Goal: Task Accomplishment & Management: Use online tool/utility

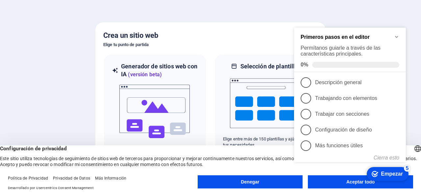
click at [396, 34] on icon "Minimizar la lista de verificación" at bounding box center [396, 36] width 5 height 5
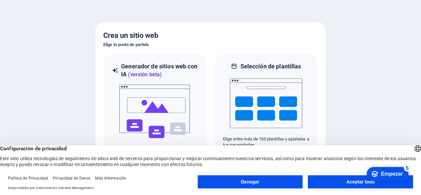
click at [324, 179] on button "Aceptar todo" at bounding box center [360, 181] width 105 height 13
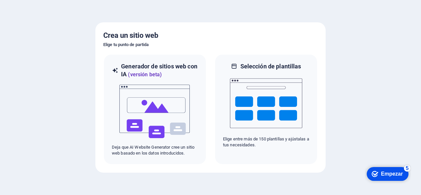
click at [386, 175] on font "Empezar" at bounding box center [391, 174] width 22 height 6
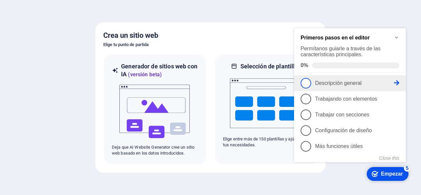
click at [307, 80] on span "1" at bounding box center [305, 83] width 11 height 11
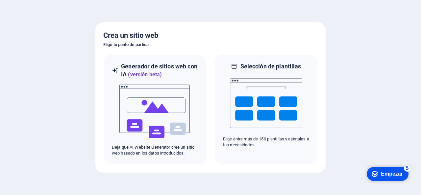
click at [380, 172] on div "checkmark Empezar 5" at bounding box center [386, 174] width 31 height 7
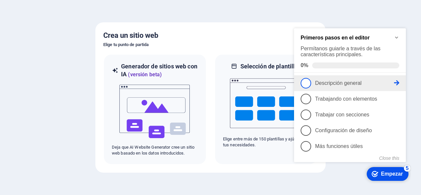
click at [396, 81] on icon at bounding box center [396, 82] width 5 height 5
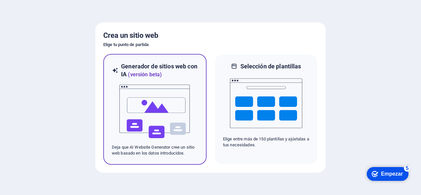
click at [194, 104] on div at bounding box center [155, 112] width 86 height 66
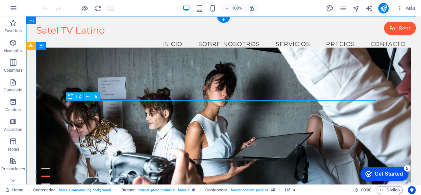
click at [78, 97] on span "H2" at bounding box center [78, 96] width 5 height 4
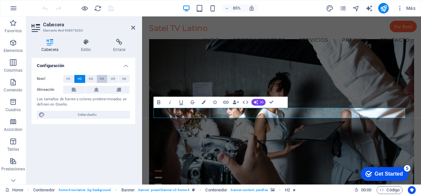
click at [102, 78] on span "H4" at bounding box center [102, 79] width 4 height 8
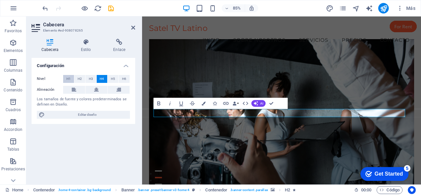
click at [68, 80] on span "H1" at bounding box center [68, 79] width 4 height 8
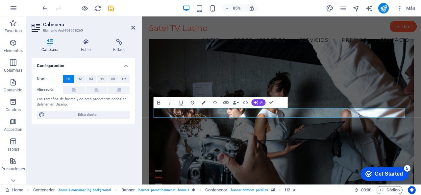
click at [68, 80] on span "H1" at bounding box center [68, 79] width 4 height 8
click at [77, 77] on button "H2" at bounding box center [79, 79] width 11 height 8
click at [123, 77] on span "H6" at bounding box center [124, 79] width 4 height 8
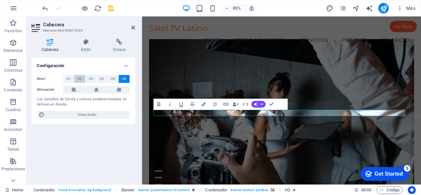
click at [80, 80] on span "H2" at bounding box center [80, 79] width 4 height 8
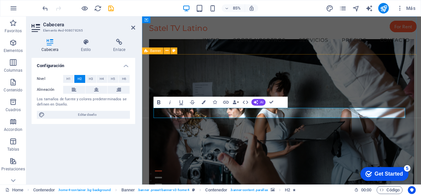
click at [159, 102] on icon "button" at bounding box center [158, 102] width 7 height 7
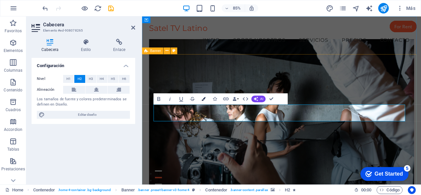
click at [203, 98] on icon "button" at bounding box center [203, 99] width 4 height 4
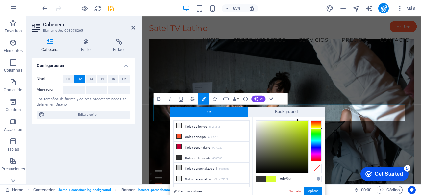
type input "#c6ef0b"
click at [305, 124] on div at bounding box center [282, 147] width 52 height 52
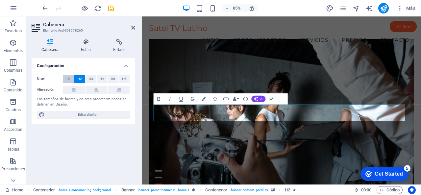
click at [67, 78] on span "H1" at bounding box center [68, 79] width 4 height 8
click at [80, 78] on span "H2" at bounding box center [80, 79] width 4 height 8
click at [91, 78] on span "H3" at bounding box center [91, 79] width 4 height 8
click at [77, 79] on button "H2" at bounding box center [79, 79] width 11 height 8
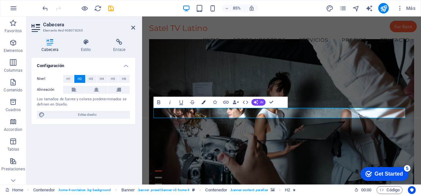
click at [203, 102] on icon "button" at bounding box center [203, 102] width 4 height 4
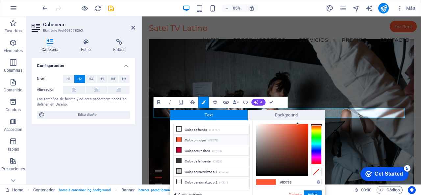
type input "#080707"
click at [258, 174] on div at bounding box center [282, 150] width 52 height 52
click at [309, 190] on button "Aplicar" at bounding box center [313, 194] width 18 height 8
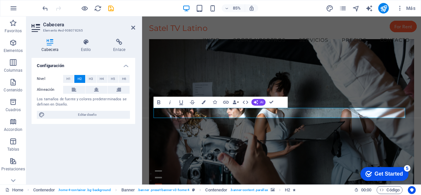
click at [324, 190] on figure at bounding box center [305, 133] width 311 height 180
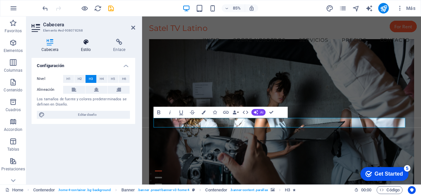
click at [89, 44] on icon at bounding box center [86, 42] width 30 height 7
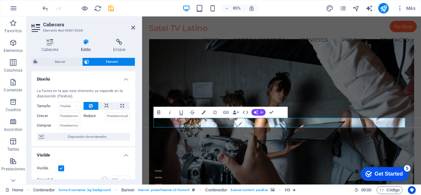
click at [46, 116] on label "Crecer" at bounding box center [47, 116] width 21 height 8
click at [58, 116] on input "Crecer" at bounding box center [69, 116] width 22 height 8
click at [46, 116] on label "Crecer" at bounding box center [47, 116] width 21 height 8
click at [58, 116] on input "Crecer" at bounding box center [69, 116] width 22 height 8
click at [203, 111] on icon "button" at bounding box center [203, 112] width 4 height 4
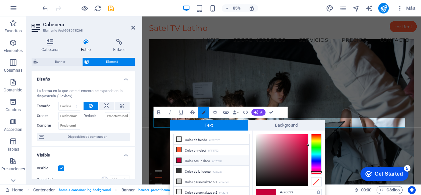
scroll to position [1, 0]
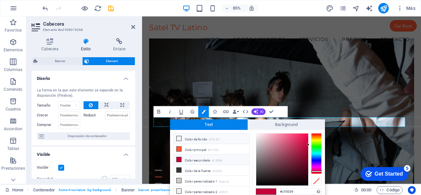
click at [179, 138] on icon at bounding box center [178, 138] width 5 height 5
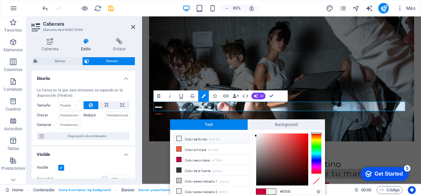
scroll to position [99, 0]
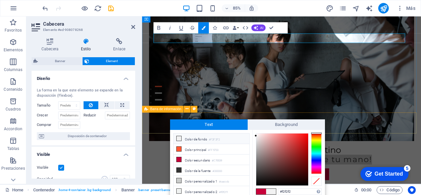
drag, startPoint x: 450, startPoint y: 140, endPoint x: 338, endPoint y: 129, distance: 112.8
type input "#f8f1f1"
click at [257, 134] on div at bounding box center [282, 159] width 52 height 52
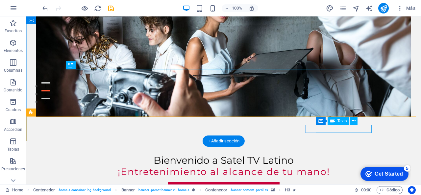
scroll to position [0, 0]
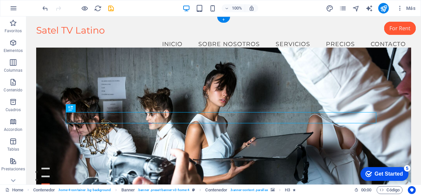
click at [317, 151] on figure at bounding box center [223, 123] width 375 height 153
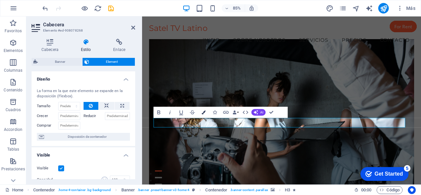
click at [203, 111] on icon "button" at bounding box center [203, 112] width 4 height 4
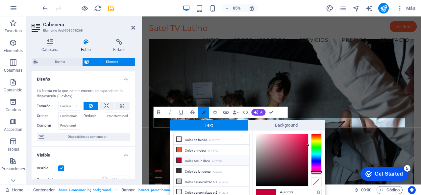
scroll to position [1, 0]
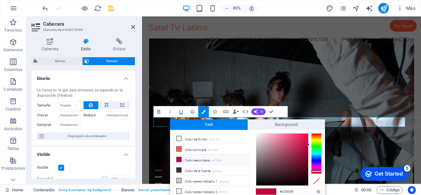
type input "#f8eef1"
click at [258, 134] on div at bounding box center [282, 159] width 52 height 52
click at [273, 190] on span at bounding box center [271, 192] width 10 height 6
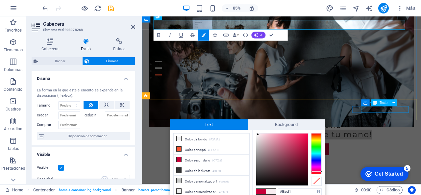
scroll to position [131, 0]
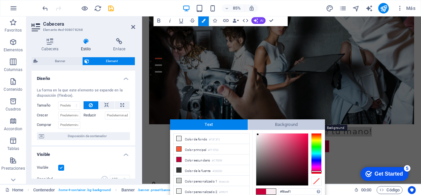
click at [249, 124] on span "Background" at bounding box center [286, 124] width 78 height 11
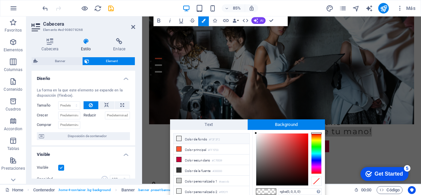
click at [179, 139] on icon at bounding box center [178, 138] width 5 height 5
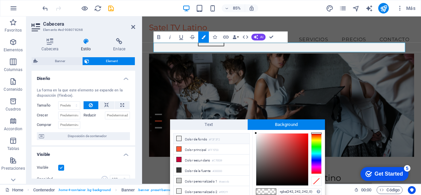
scroll to position [33, 0]
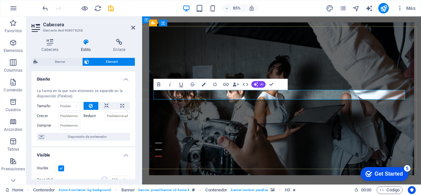
scroll to position [0, 0]
drag, startPoint x: 415, startPoint y: 108, endPoint x: 201, endPoint y: 114, distance: 214.6
click at [203, 84] on icon "button" at bounding box center [203, 84] width 4 height 4
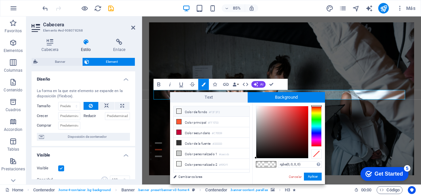
click at [180, 110] on icon at bounding box center [178, 111] width 5 height 5
click at [188, 176] on link "Cambiar colores" at bounding box center [208, 176] width 76 height 8
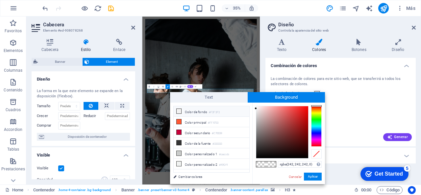
type input "#faf6f6"
click at [256, 107] on div at bounding box center [282, 132] width 52 height 52
click at [310, 176] on button "Aplicar" at bounding box center [313, 176] width 18 height 8
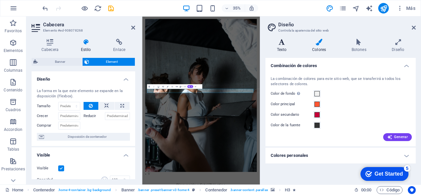
click at [282, 48] on h4 "Texto" at bounding box center [282, 46] width 35 height 14
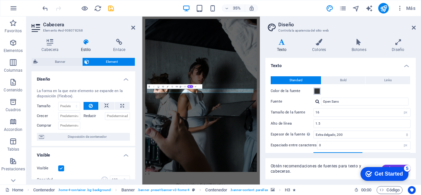
click at [316, 92] on span at bounding box center [316, 90] width 5 height 5
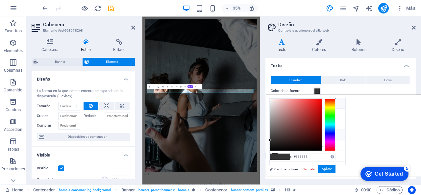
click at [275, 103] on icon at bounding box center [274, 103] width 5 height 5
type input "#f2f2f2"
click at [335, 166] on button "Aplicar" at bounding box center [326, 169] width 18 height 8
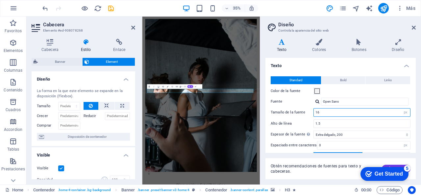
click at [334, 112] on input "16" at bounding box center [361, 112] width 96 height 8
type input "1"
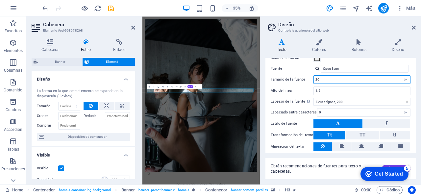
type input "20"
click at [393, 165] on div "checkmark Get Started 5 First Steps in the Editor Let's guide you through the t…" at bounding box center [383, 174] width 56 height 20
click at [396, 166] on div "checkmark Get Started 5 First Steps in the Editor Let's guide you through the t…" at bounding box center [383, 174] width 56 height 20
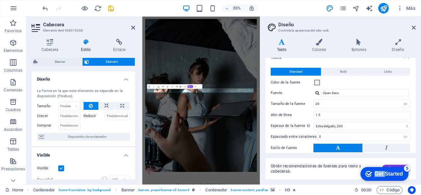
scroll to position [0, 0]
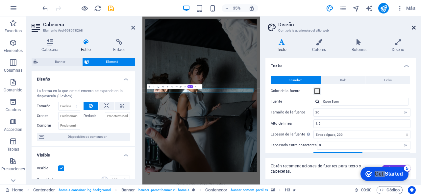
click at [414, 27] on icon at bounding box center [413, 27] width 4 height 5
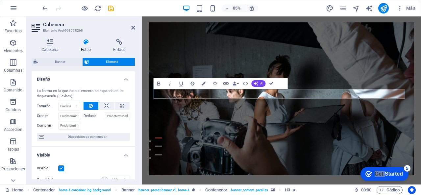
click at [325, 154] on figure at bounding box center [305, 113] width 311 height 180
click at [325, 153] on figure at bounding box center [305, 113] width 311 height 180
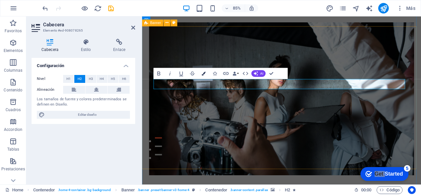
click at [202, 73] on icon "button" at bounding box center [203, 74] width 4 height 4
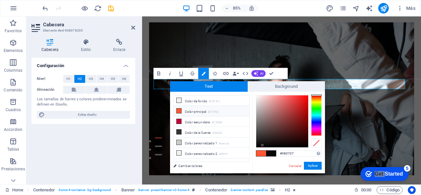
type input "#f9f3f3"
click at [257, 96] on div at bounding box center [282, 121] width 52 height 52
click at [309, 165] on button "Aplicar" at bounding box center [313, 166] width 18 height 8
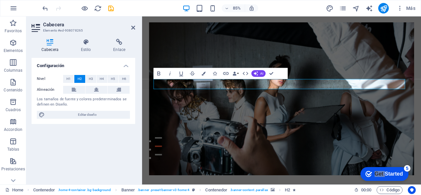
click at [333, 178] on figure at bounding box center [305, 113] width 311 height 180
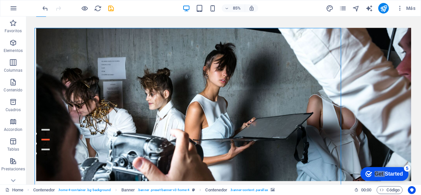
click at [305, 154] on figure at bounding box center [223, 104] width 375 height 153
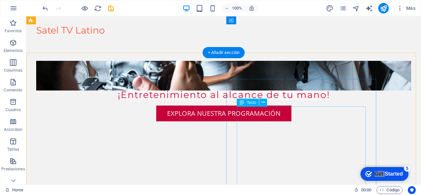
scroll to position [131, 0]
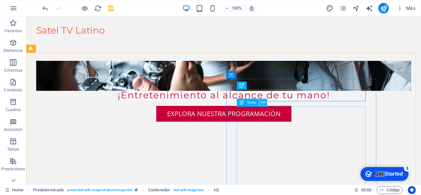
click at [263, 104] on icon at bounding box center [263, 102] width 4 height 7
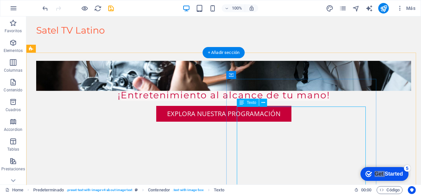
click at [242, 103] on icon at bounding box center [241, 103] width 5 height 8
click at [263, 103] on icon at bounding box center [263, 102] width 4 height 7
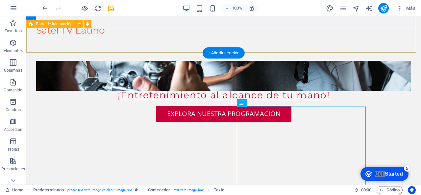
click at [122, 148] on div "Avenida de la Televisión, 123 , México 12345 (123) 456-7890 info@sateltvlatino.…" at bounding box center [223, 175] width 394 height 55
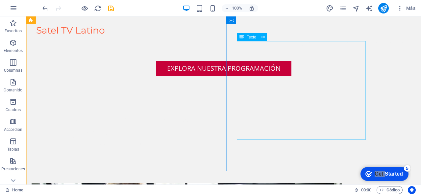
scroll to position [164, 0]
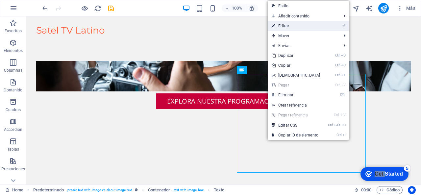
click at [285, 26] on link "⏎ Editar" at bounding box center [295, 26] width 57 height 10
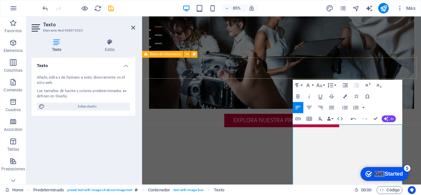
scroll to position [6738, 1]
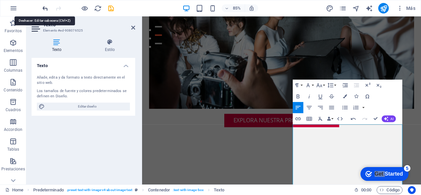
click at [44, 8] on icon "undo" at bounding box center [45, 9] width 8 height 8
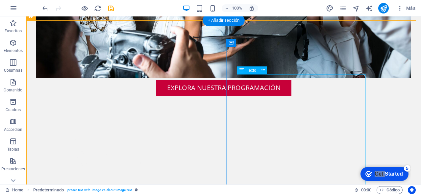
scroll to position [196, 0]
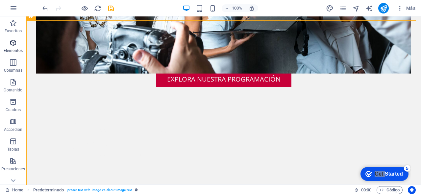
click at [14, 47] on span "Elementos" at bounding box center [13, 47] width 26 height 16
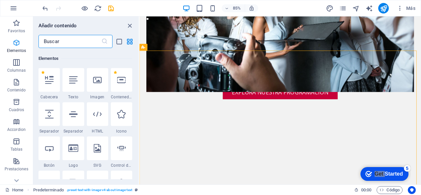
scroll to position [124, 0]
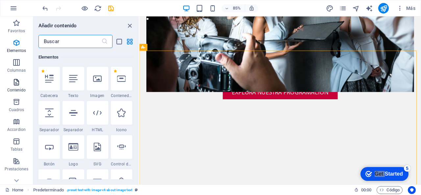
click at [22, 85] on span "Contenido" at bounding box center [16, 86] width 33 height 16
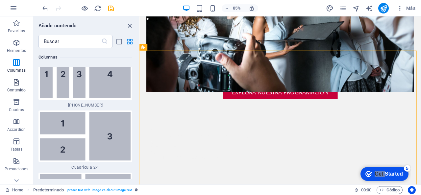
scroll to position [2225, 0]
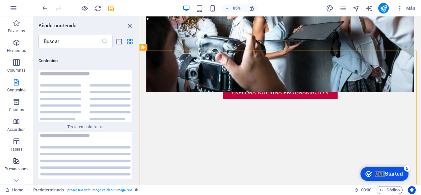
click at [17, 164] on icon "button" at bounding box center [16, 161] width 8 height 8
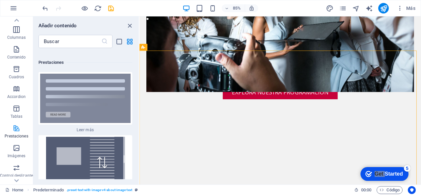
scroll to position [66, 0]
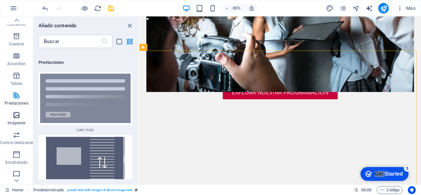
click at [17, 121] on p "Imágenes" at bounding box center [17, 122] width 18 height 5
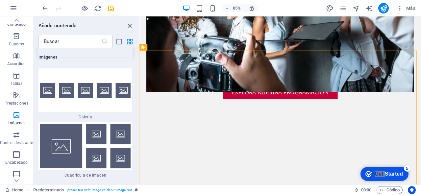
scroll to position [6782, 0]
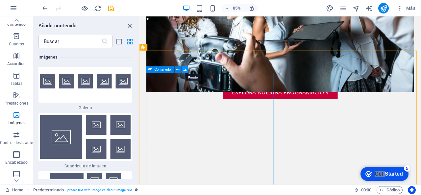
click at [185, 69] on icon at bounding box center [185, 70] width 4 height 6
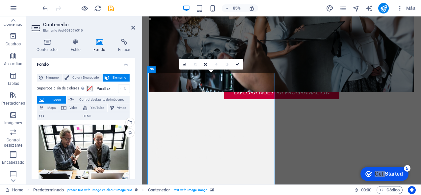
scroll to position [0, 0]
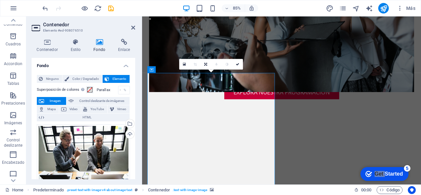
click at [99, 45] on icon at bounding box center [99, 42] width 22 height 7
click at [53, 101] on span "Imagen" at bounding box center [55, 101] width 18 height 8
click at [53, 99] on span "Imagen" at bounding box center [55, 101] width 18 height 8
click at [45, 100] on button "Imagen" at bounding box center [51, 101] width 29 height 8
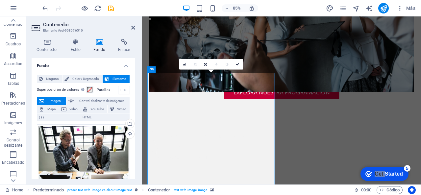
click at [43, 100] on icon at bounding box center [41, 101] width 5 height 8
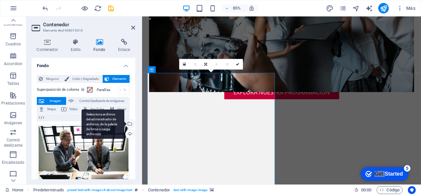
click at [128, 123] on div "Selecciona archivos del administrador de archivos, de la galería de fotos o car…" at bounding box center [129, 124] width 10 height 10
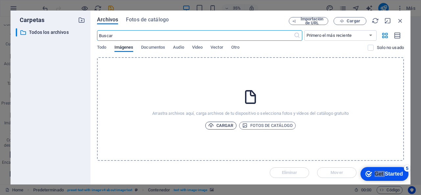
click at [216, 126] on span "Cargar" at bounding box center [220, 126] width 25 height 8
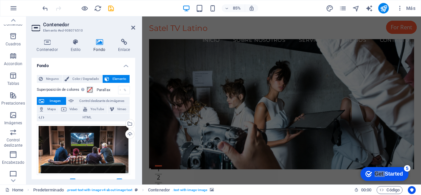
click at [320, 75] on figure at bounding box center [305, 119] width 311 height 153
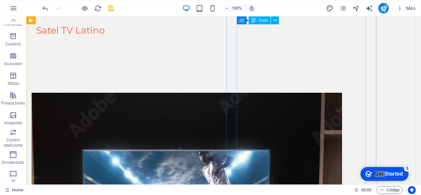
scroll to position [263, 0]
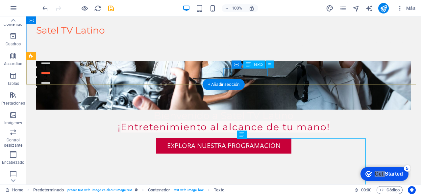
scroll to position [99, 0]
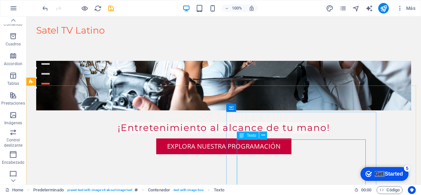
click at [243, 135] on icon at bounding box center [241, 135] width 5 height 8
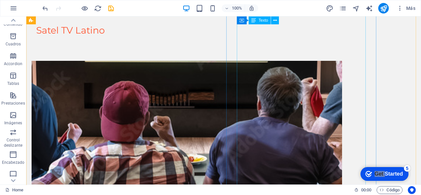
scroll to position [361, 0]
